Goal: Information Seeking & Learning: Learn about a topic

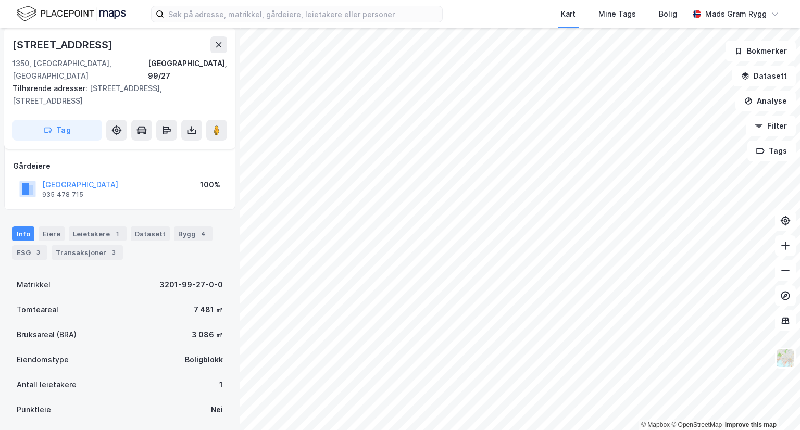
scroll to position [104, 0]
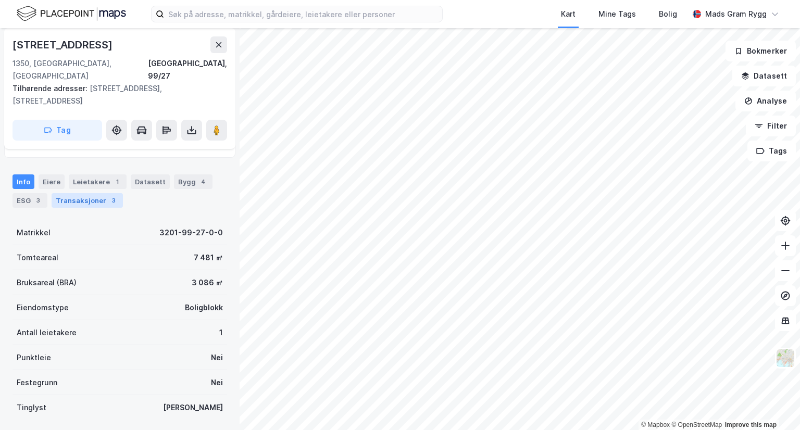
click at [92, 193] on div "Transaksjoner 3" at bounding box center [87, 200] width 71 height 15
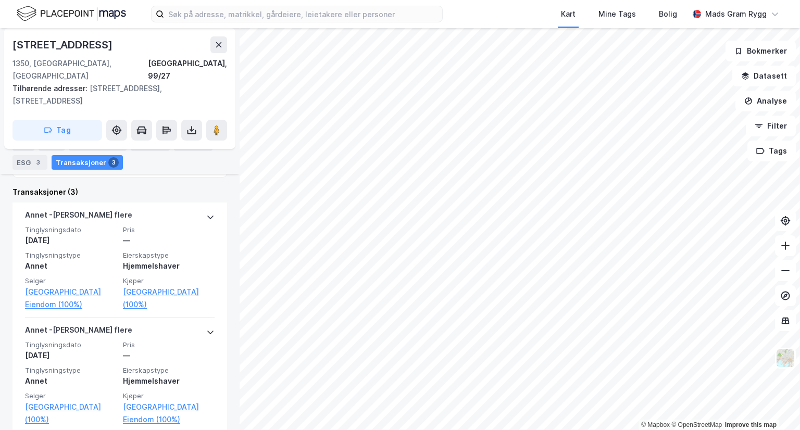
scroll to position [148, 0]
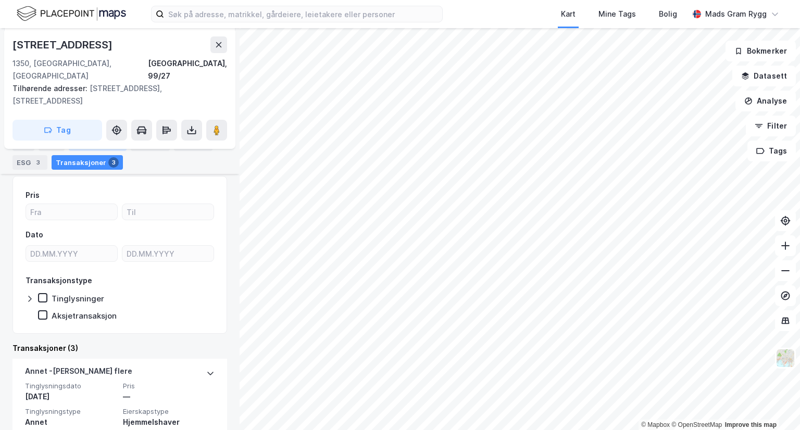
click at [104, 144] on div "Leietakere 1" at bounding box center [98, 144] width 58 height 15
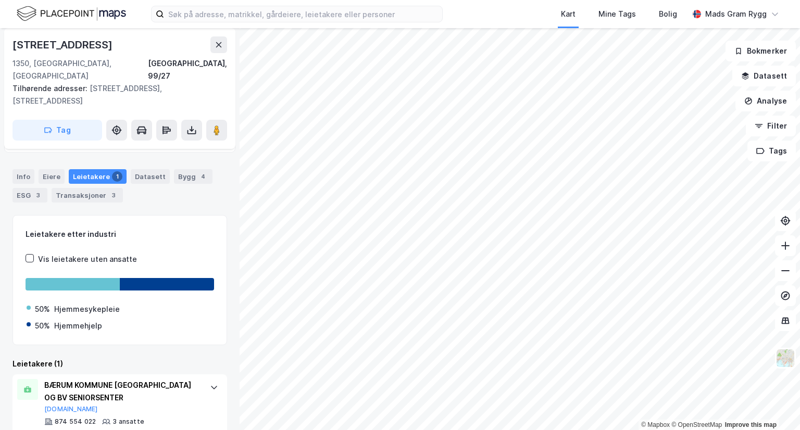
scroll to position [109, 0]
click at [54, 170] on div "Eiere" at bounding box center [52, 177] width 26 height 15
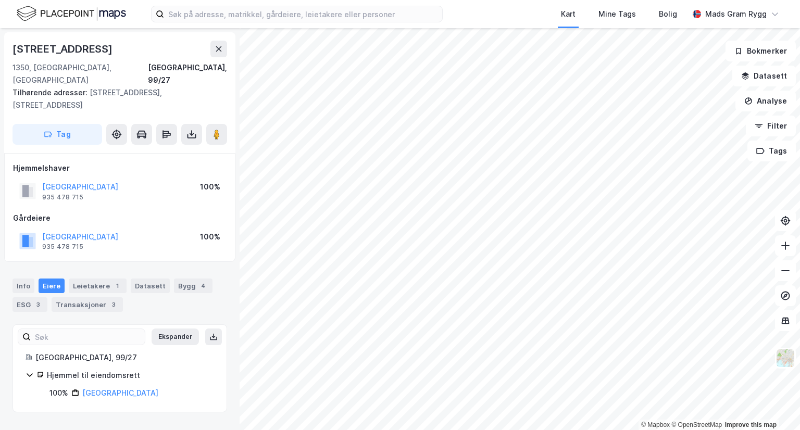
drag, startPoint x: 90, startPoint y: 280, endPoint x: 233, endPoint y: 281, distance: 143.3
click at [90, 298] on div "Transaksjoner 3" at bounding box center [87, 305] width 71 height 15
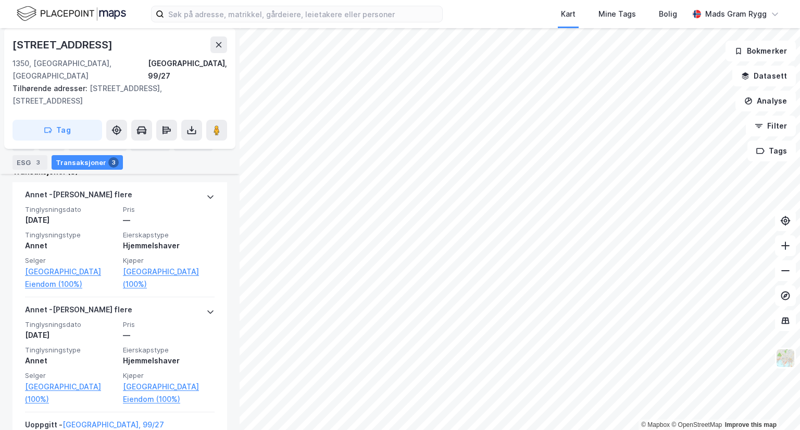
scroll to position [377, 0]
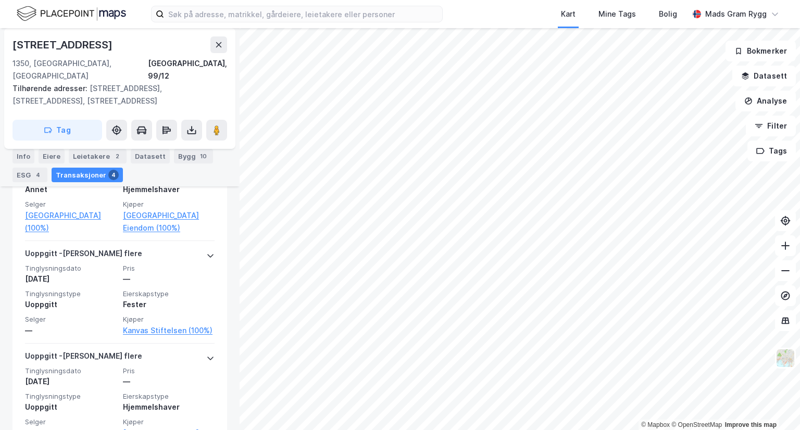
scroll to position [525, 0]
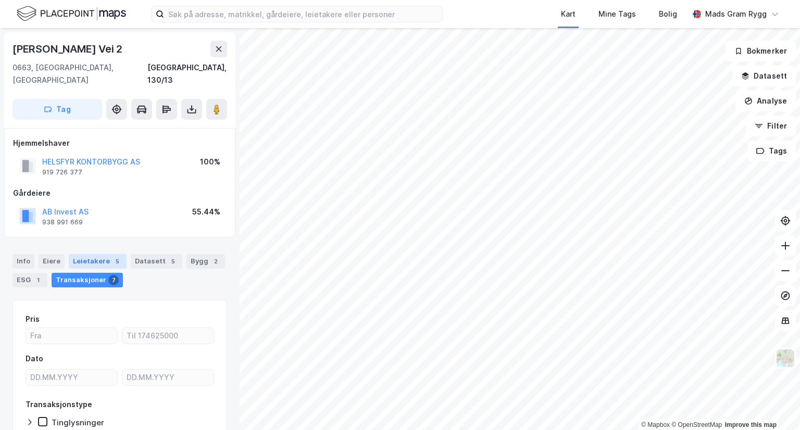
click at [90, 254] on div "Leietakere 5" at bounding box center [98, 261] width 58 height 15
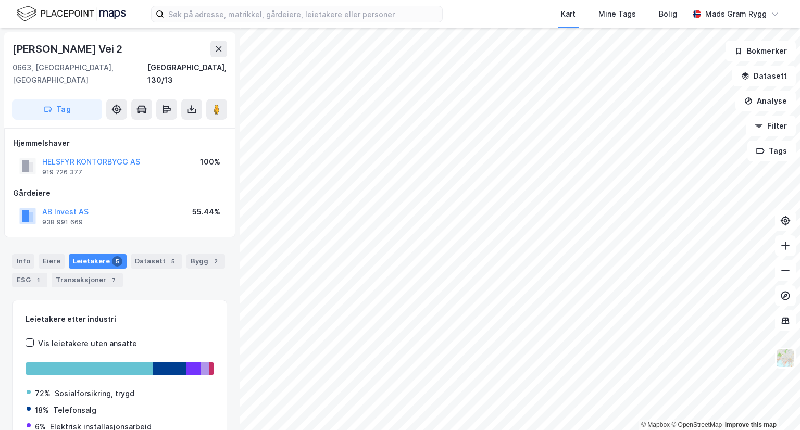
scroll to position [52, 0]
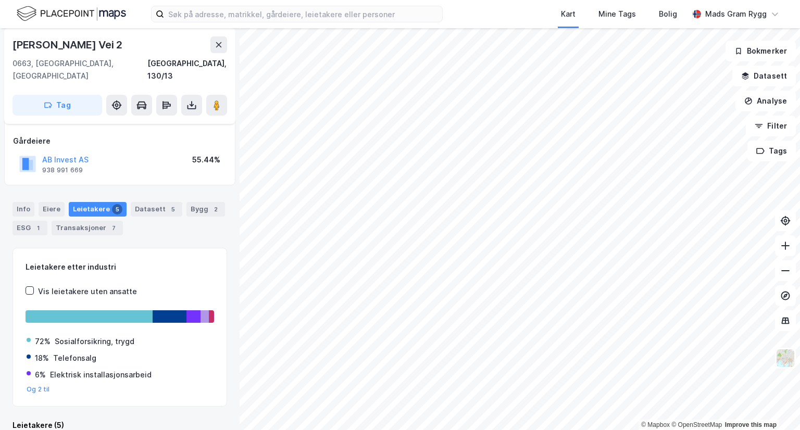
click at [75, 202] on div "Leietakere 5" at bounding box center [98, 209] width 58 height 15
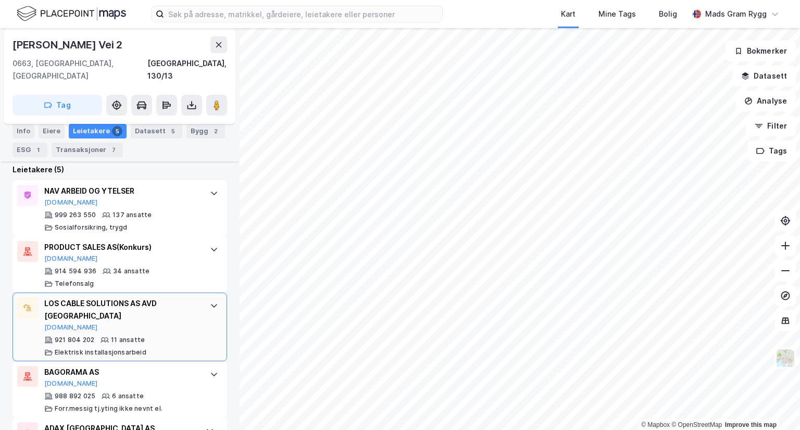
scroll to position [327, 0]
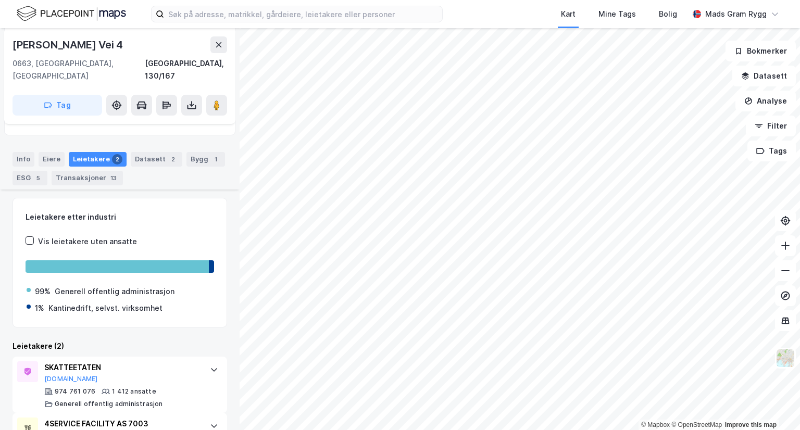
scroll to position [153, 0]
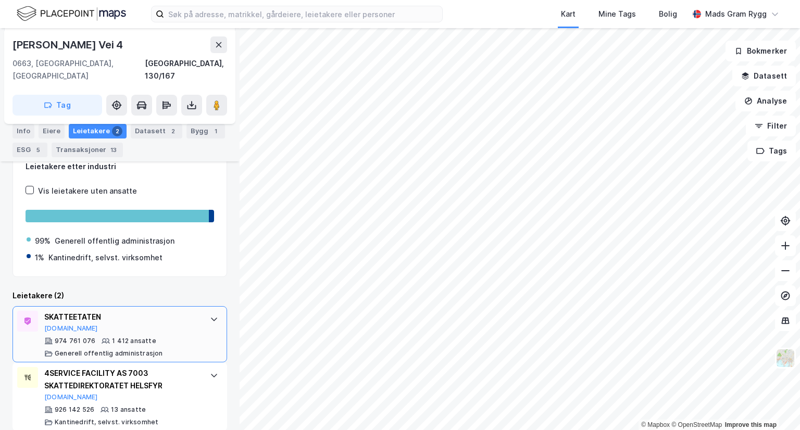
click at [211, 318] on icon at bounding box center [214, 320] width 6 height 4
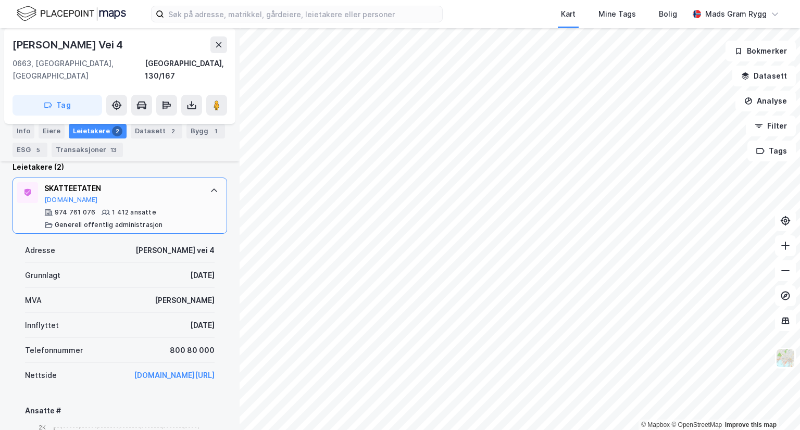
scroll to position [333, 0]
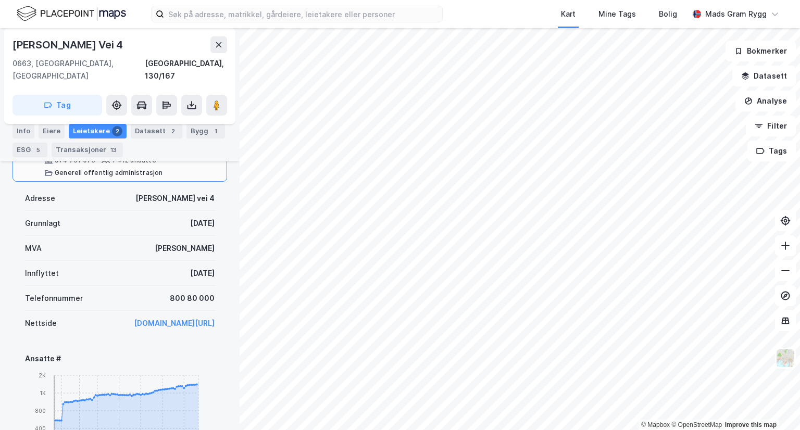
drag, startPoint x: 163, startPoint y: 261, endPoint x: 210, endPoint y: 265, distance: 47.1
click at [210, 265] on div "Adresse [PERSON_NAME][STREET_ADDRESS] [DATE] MVA Ja Innflyttet [DATE] Telefonnu…" at bounding box center [120, 350] width 215 height 337
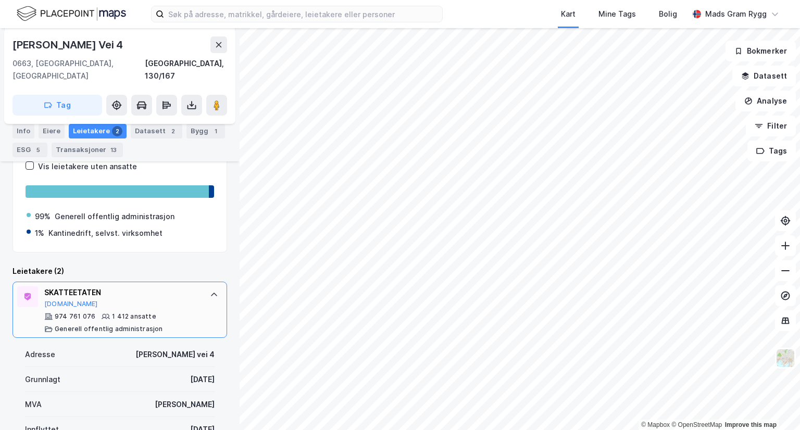
scroll to position [0, 0]
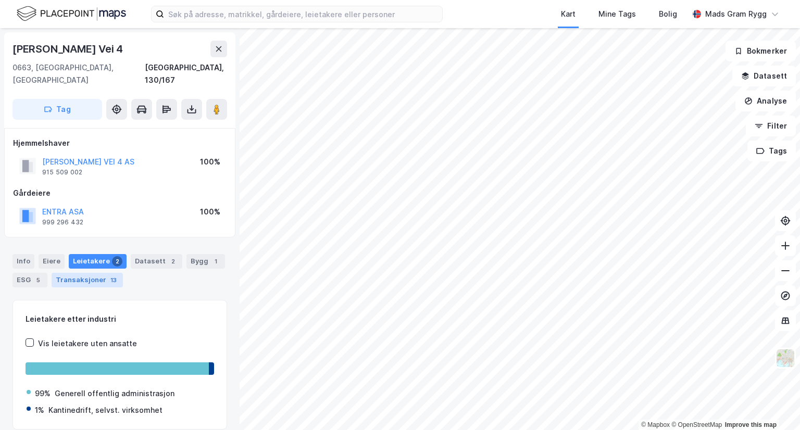
click at [77, 273] on div "Transaksjoner 13" at bounding box center [87, 280] width 71 height 15
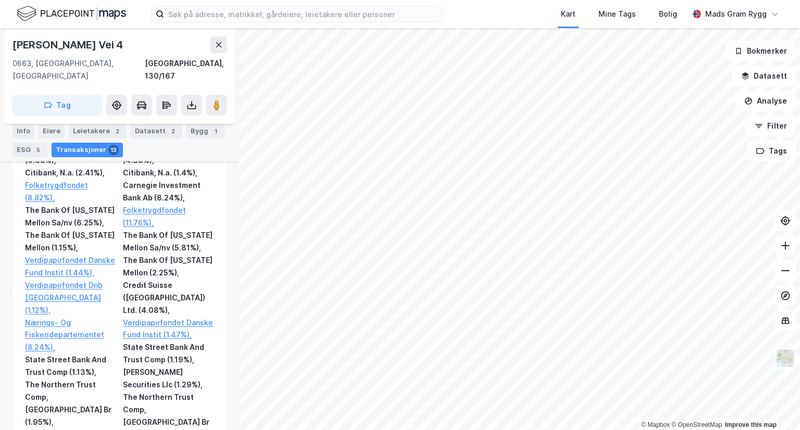
scroll to position [1407, 0]
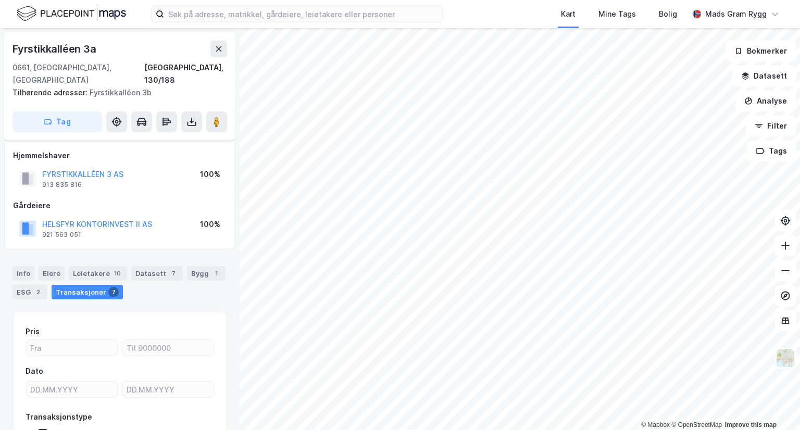
scroll to position [65, 0]
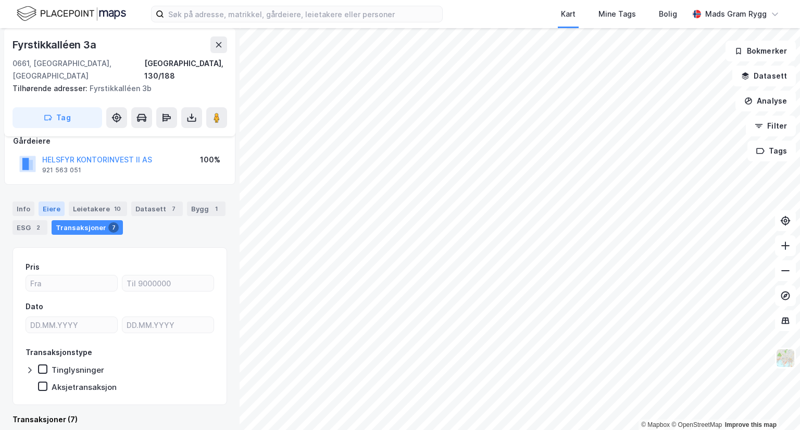
click at [44, 202] on div "Eiere" at bounding box center [52, 209] width 26 height 15
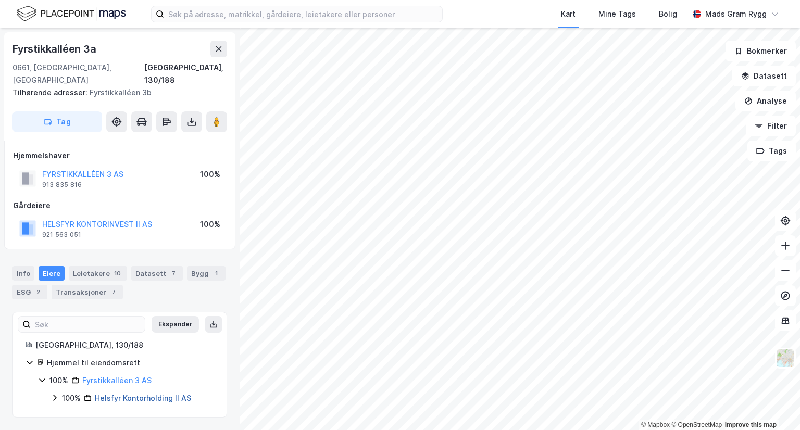
click at [128, 394] on link "Helsfyr Kontorholding II AS" at bounding box center [143, 398] width 96 height 9
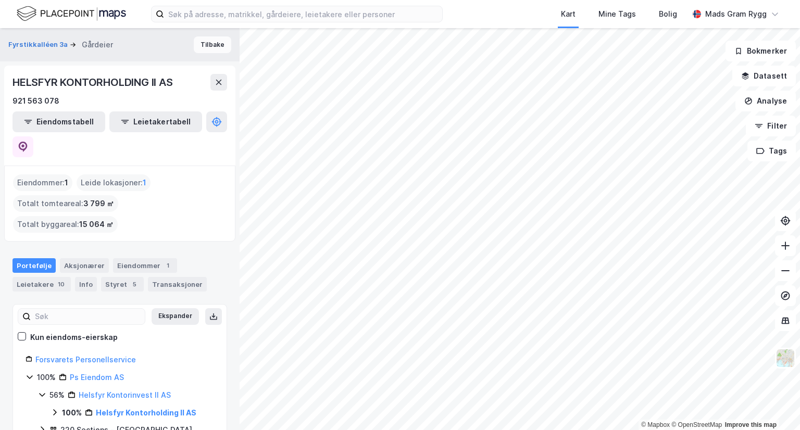
click at [210, 52] on button "Tilbake" at bounding box center [213, 44] width 38 height 17
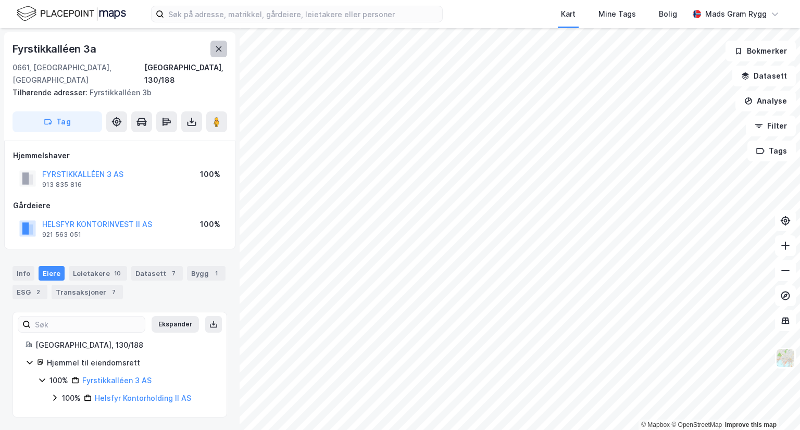
click at [219, 51] on icon at bounding box center [219, 49] width 8 height 8
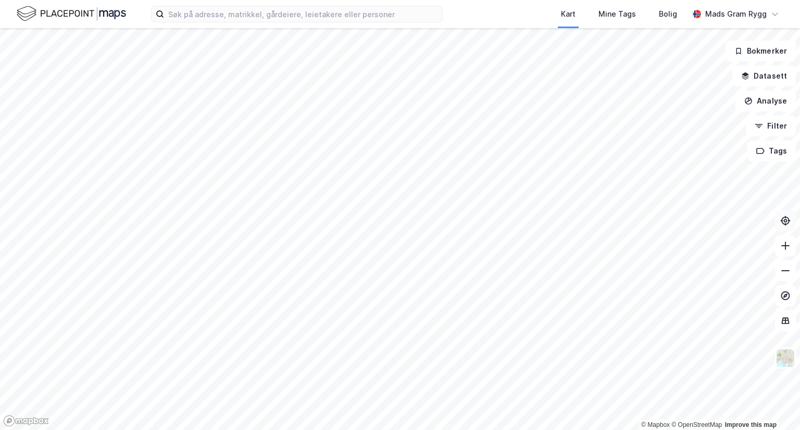
click at [785, 227] on div "© Mapbox © OpenStreetMap Improve this map Bokmerker Datasett Analyse Filter Tags" at bounding box center [400, 229] width 800 height 402
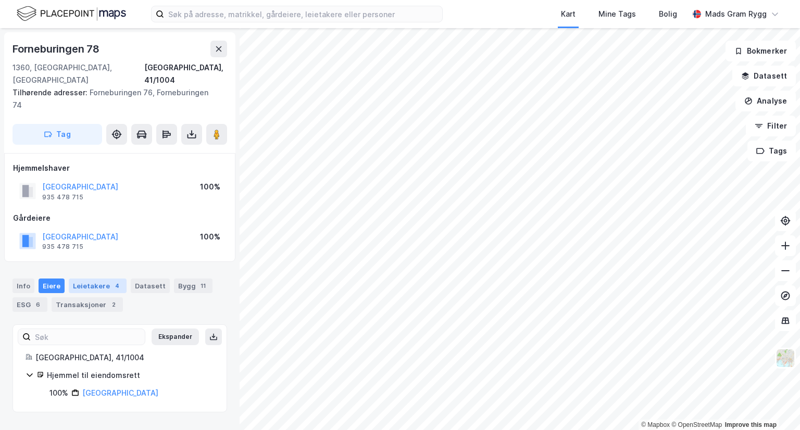
click at [88, 279] on div "Leietakere 4" at bounding box center [98, 286] width 58 height 15
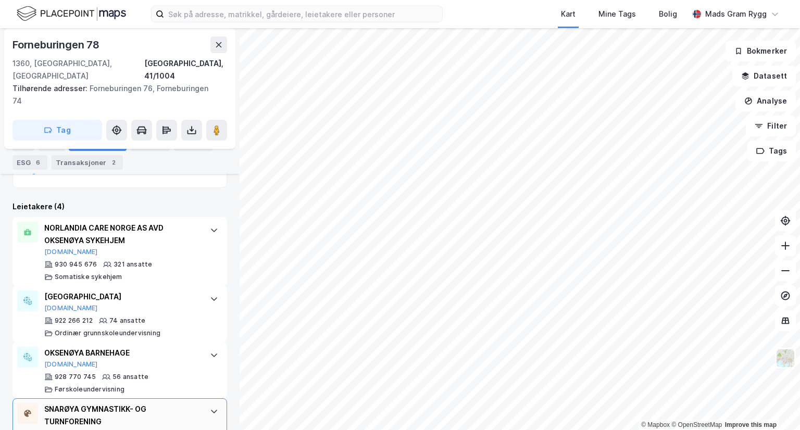
scroll to position [319, 0]
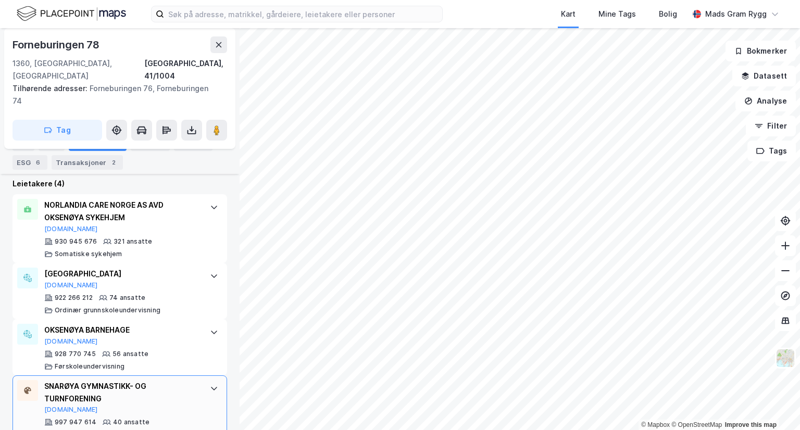
click at [71, 380] on div "SNARØYA GYMNASTIKK- OG TURNFORENING" at bounding box center [121, 392] width 155 height 25
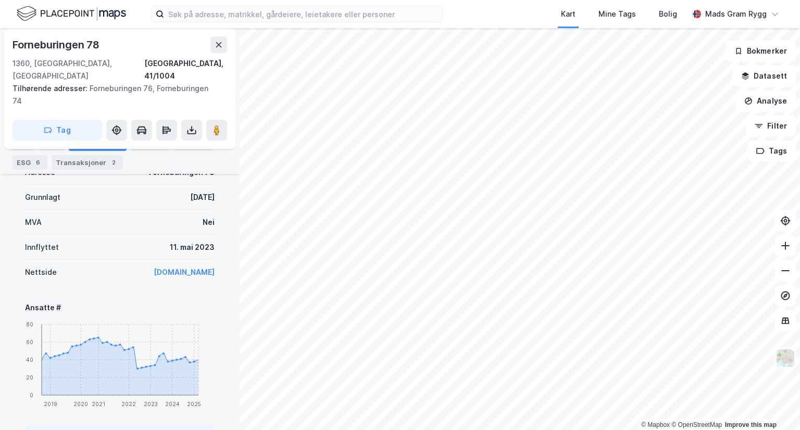
scroll to position [632, 0]
